Goal: Task Accomplishment & Management: Manage account settings

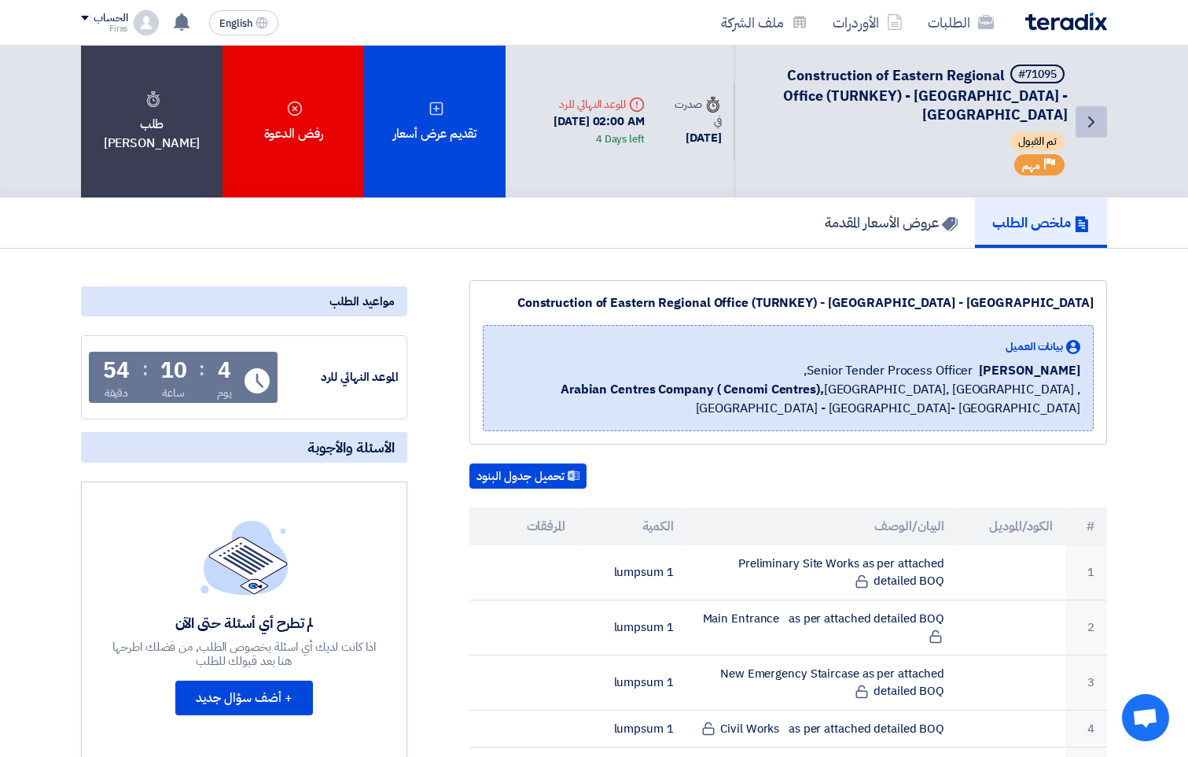
click at [1085, 124] on icon "Back" at bounding box center [1091, 121] width 19 height 19
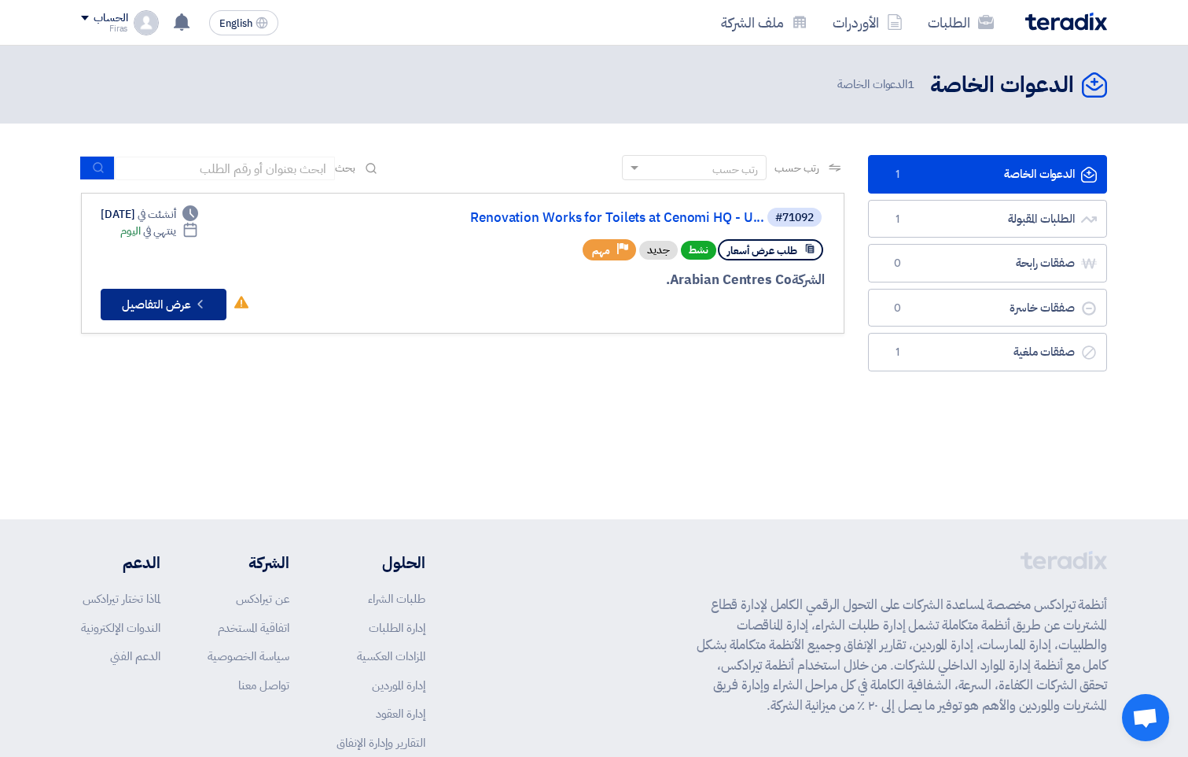
click at [135, 308] on button "Check details عرض التفاصيل" at bounding box center [164, 304] width 126 height 31
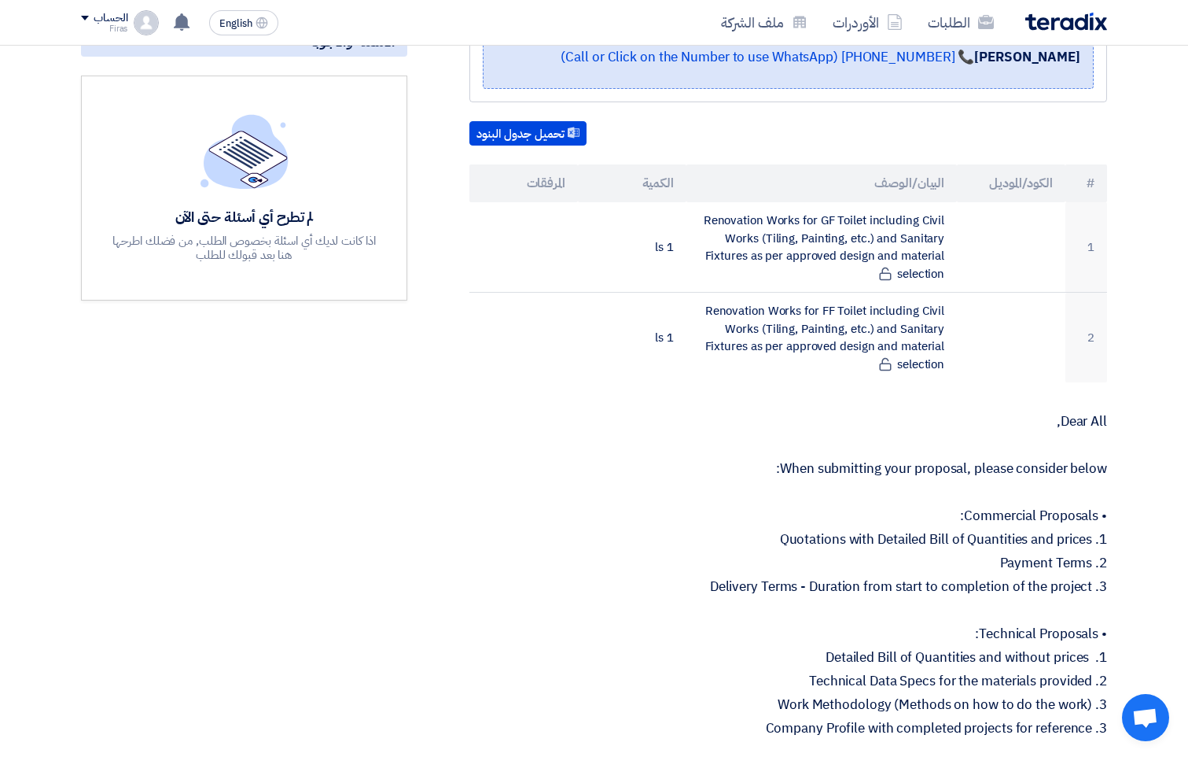
scroll to position [472, 0]
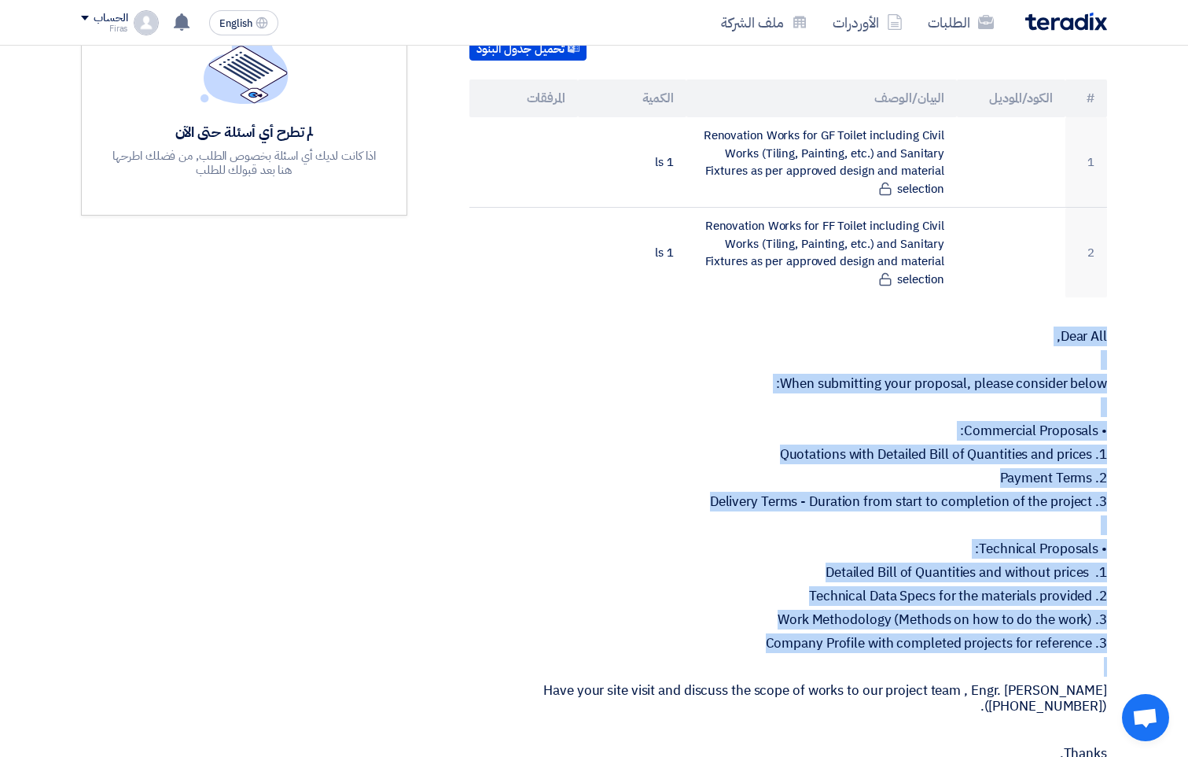
drag, startPoint x: 1107, startPoint y: 335, endPoint x: 742, endPoint y: 658, distance: 486.9
click at [742, 658] on div "Renovation Works for Toilets at Cenomi HQ - [GEOGRAPHIC_DATA] - [GEOGRAPHIC_DAT…" at bounding box center [769, 526] width 700 height 1475
copy div "Dear All, When submitting your proposal, please consider below: • Commercial Pr…"
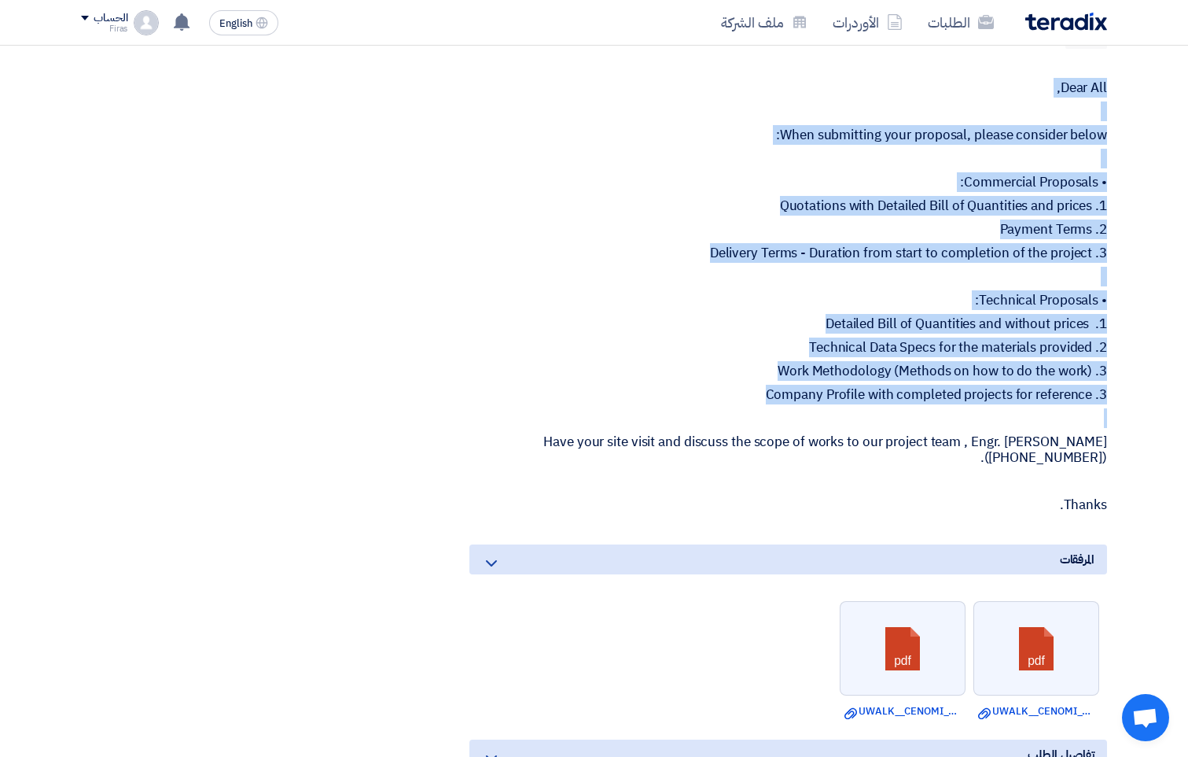
scroll to position [865, 0]
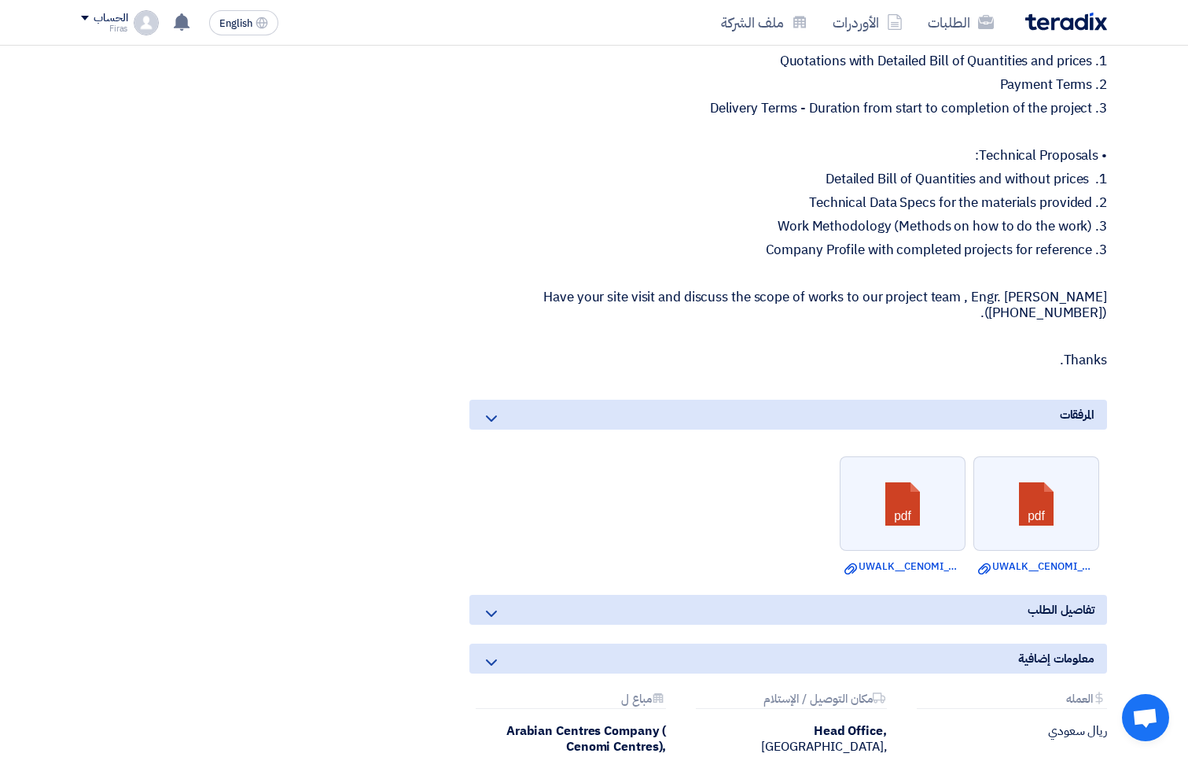
click at [486, 418] on icon at bounding box center [491, 418] width 19 height 19
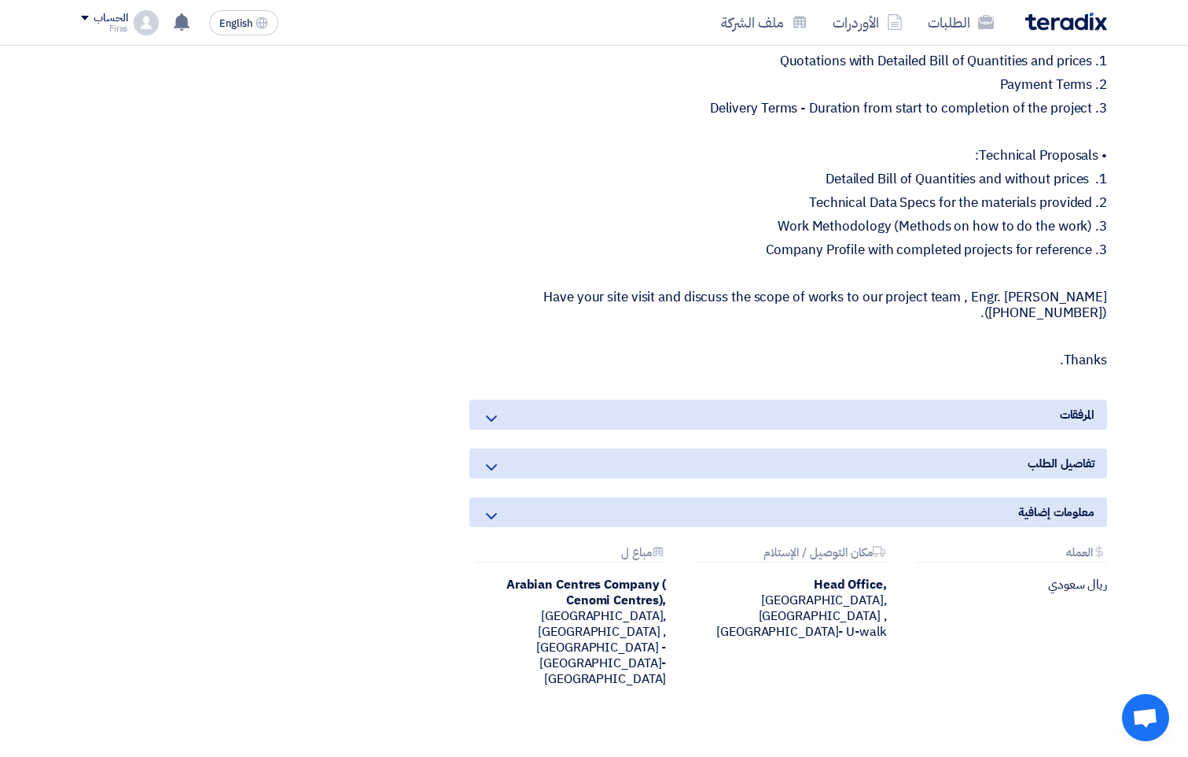
click at [486, 418] on icon at bounding box center [491, 418] width 19 height 19
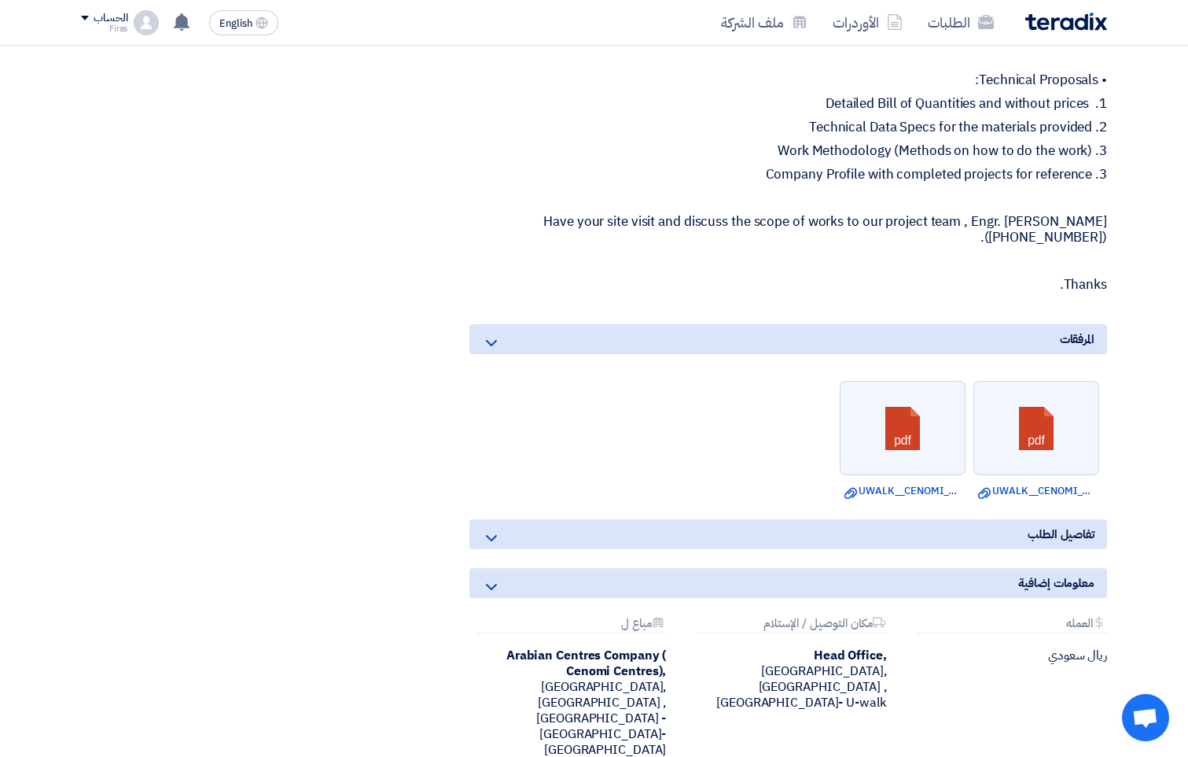
scroll to position [1101, 0]
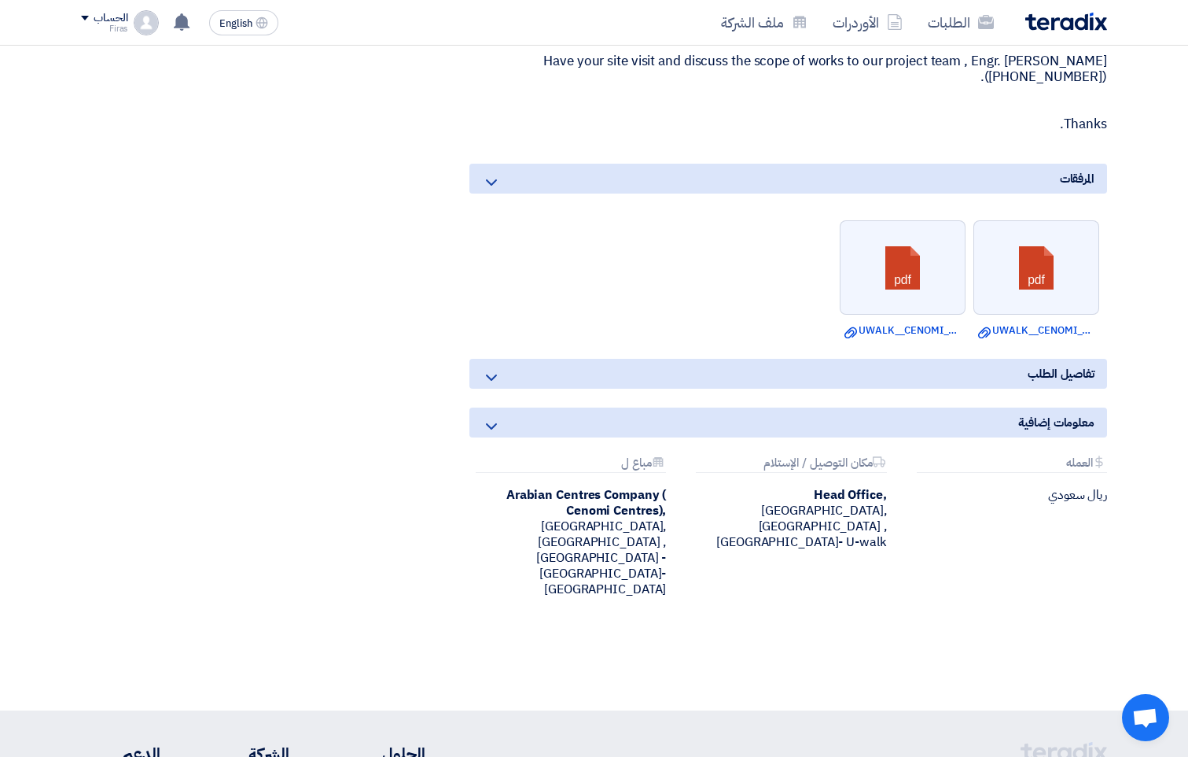
click at [495, 381] on icon at bounding box center [491, 377] width 19 height 19
click at [490, 375] on icon at bounding box center [491, 377] width 19 height 19
click at [489, 374] on icon at bounding box center [491, 377] width 19 height 19
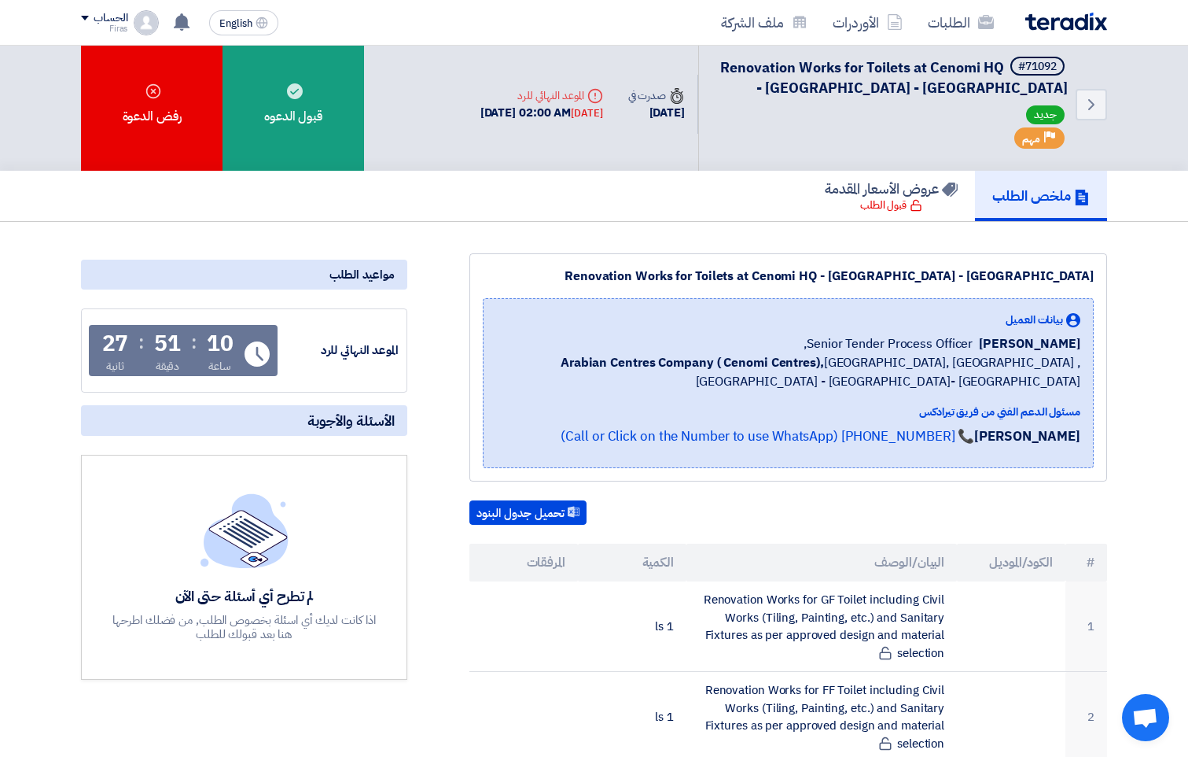
scroll to position [0, 0]
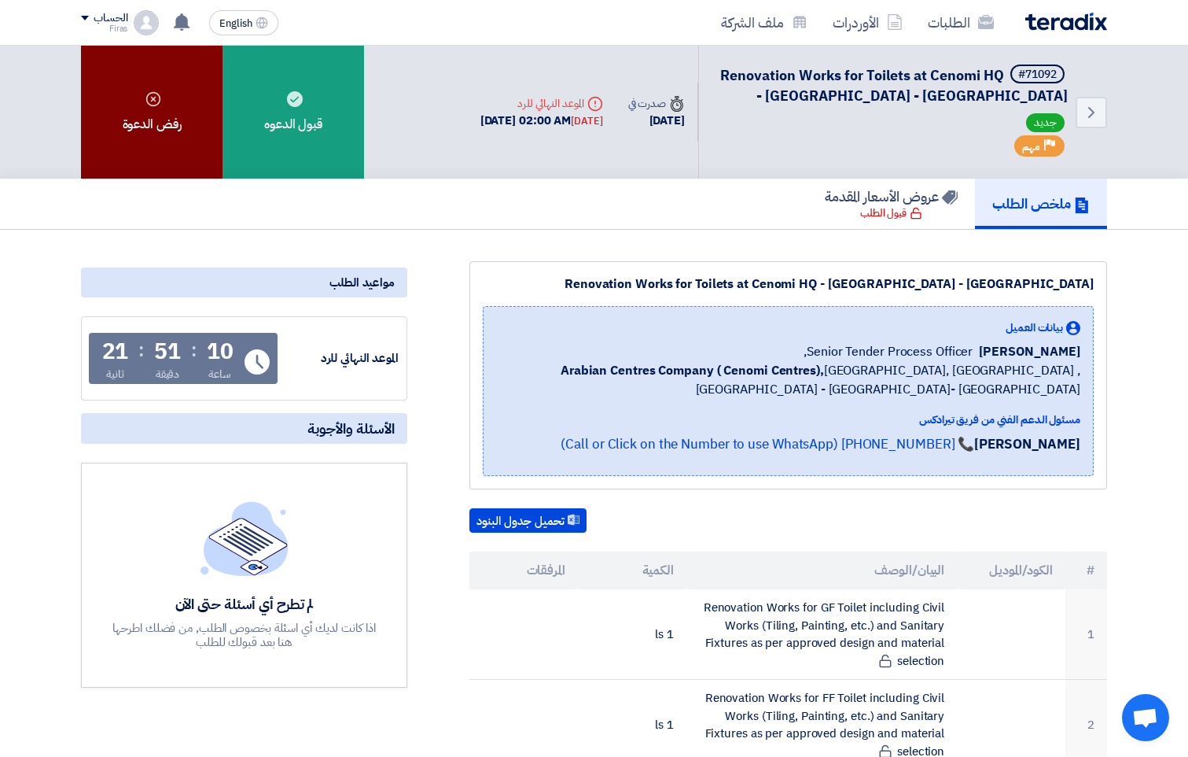
click at [160, 131] on div "رفض الدعوة" at bounding box center [152, 112] width 142 height 133
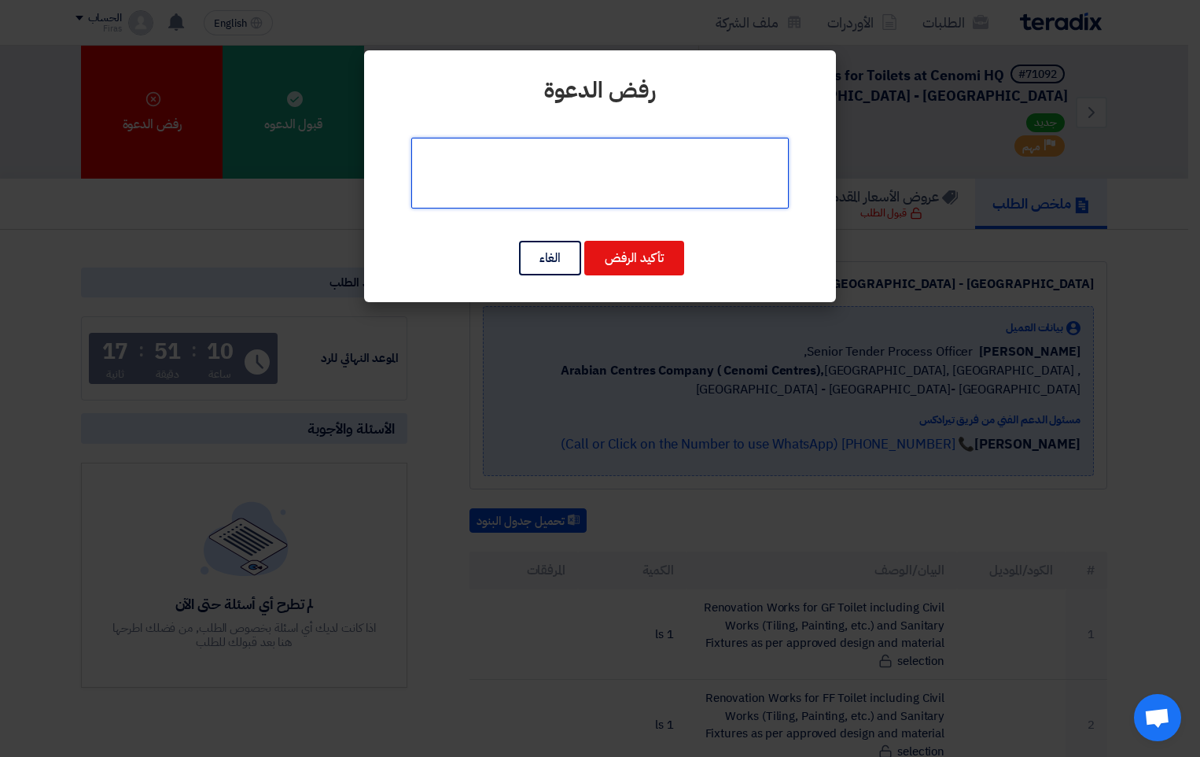
click at [620, 175] on textarea at bounding box center [600, 173] width 378 height 71
drag, startPoint x: 697, startPoint y: 153, endPoint x: 742, endPoint y: 152, distance: 44.8
click at [742, 152] on textarea at bounding box center [600, 173] width 378 height 71
type textarea "الانشغال بتسعير أعمال أخرى لكم ، آملين فرصة أخرى معكم"
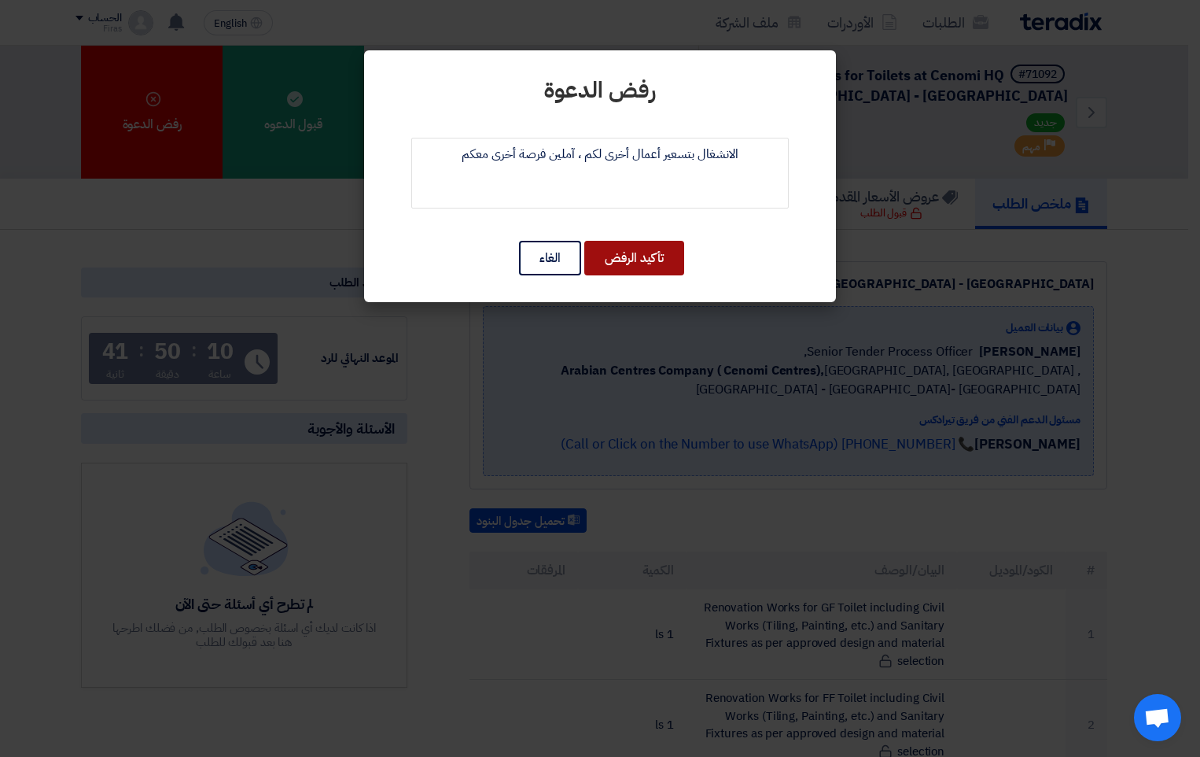
click at [634, 260] on button "تأكيد الرفض" at bounding box center [634, 258] width 100 height 35
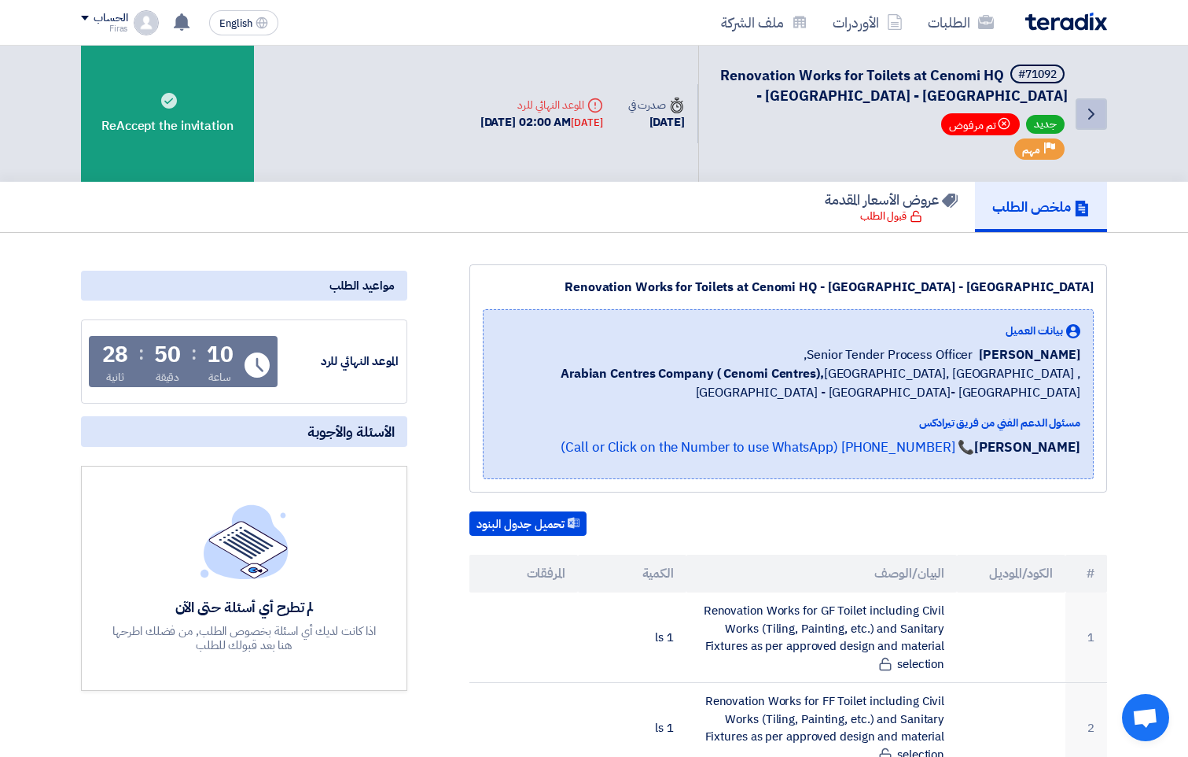
click at [1086, 109] on icon "Back" at bounding box center [1091, 114] width 19 height 19
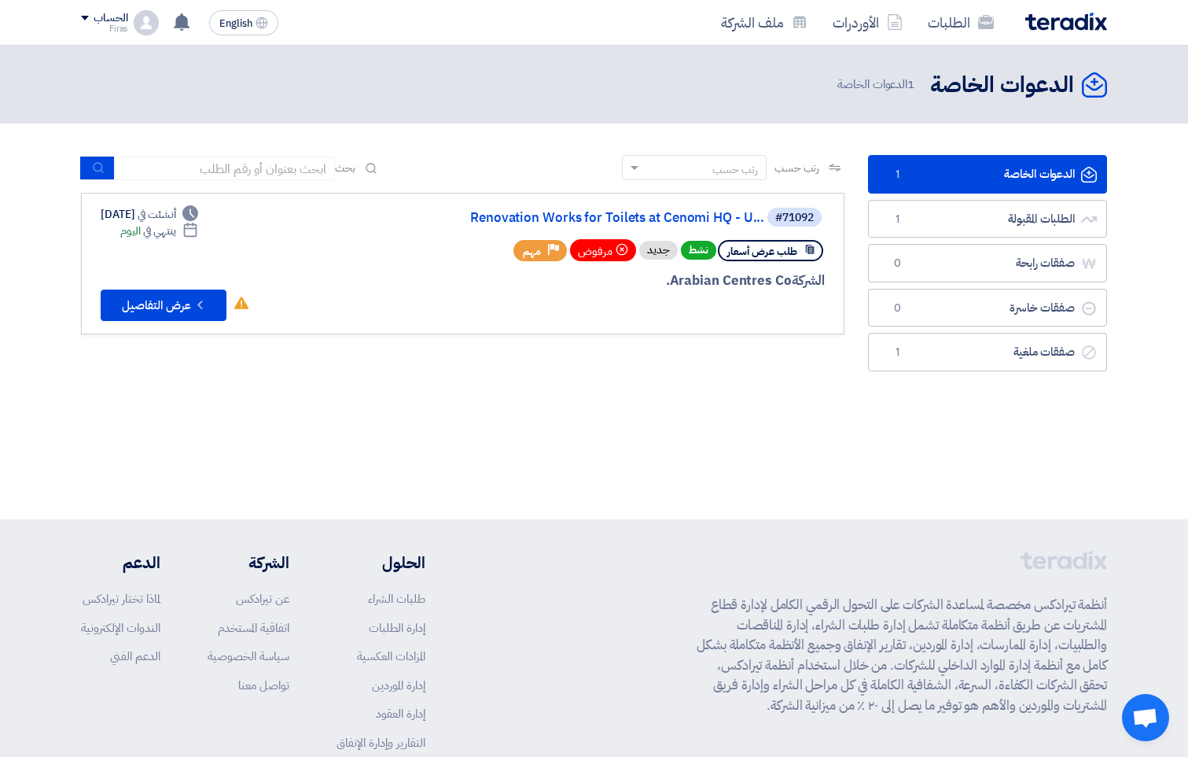
click at [679, 294] on div "#71092 Renovation Works for Toilets at [GEOGRAPHIC_DATA] - U... طلب عرض أسعار ن…" at bounding box center [636, 263] width 378 height 115
drag, startPoint x: 679, startPoint y: 294, endPoint x: 619, endPoint y: 300, distance: 60.1
click at [621, 300] on div at bounding box center [636, 310] width 378 height 22
click at [135, 308] on button "Check details عرض التفاصيل" at bounding box center [164, 304] width 126 height 31
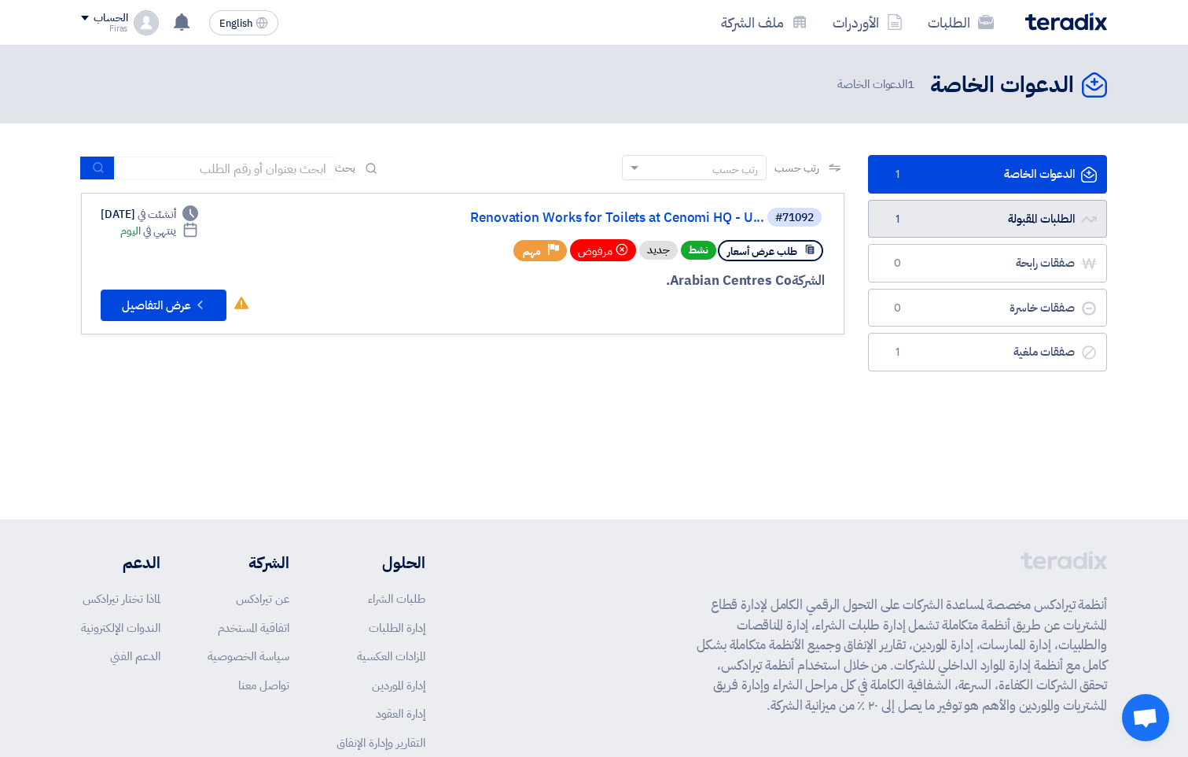
click at [987, 222] on link "الطلبات المقبولة الطلبات المقبولة 1" at bounding box center [987, 219] width 239 height 39
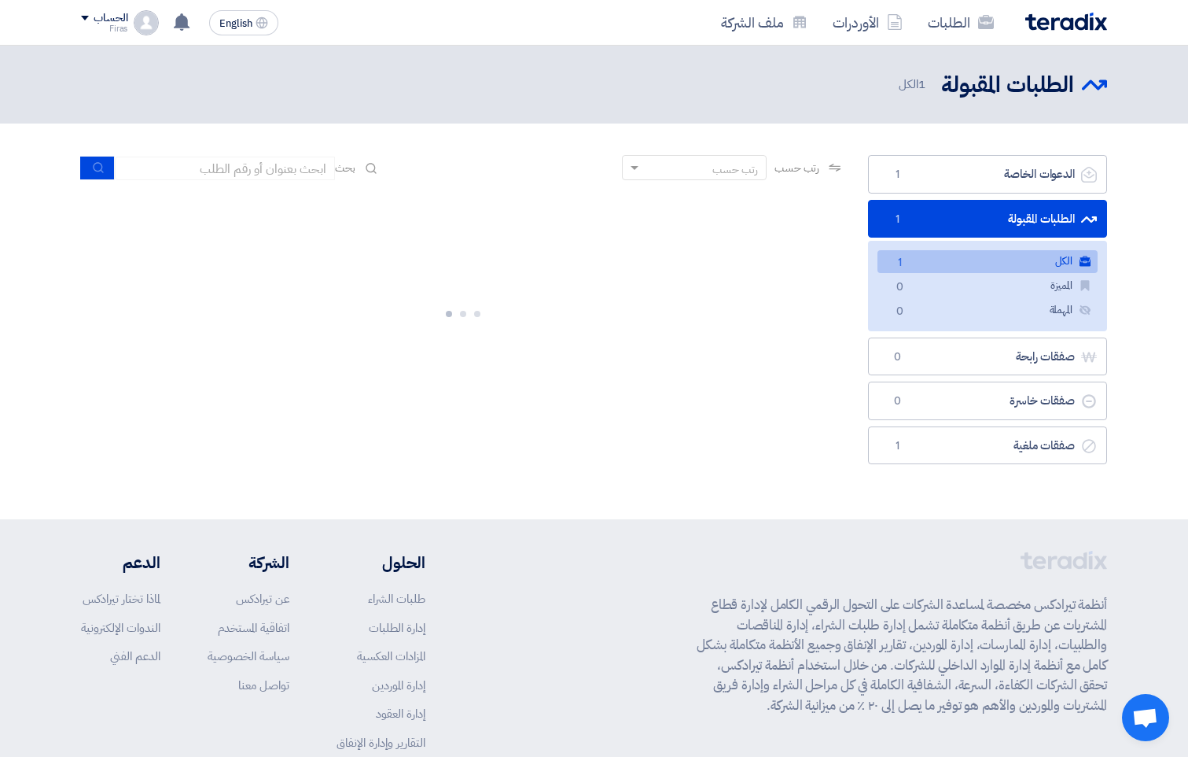
click at [987, 222] on link "الطلبات المقبولة الطلبات المقبولة 1" at bounding box center [987, 219] width 239 height 39
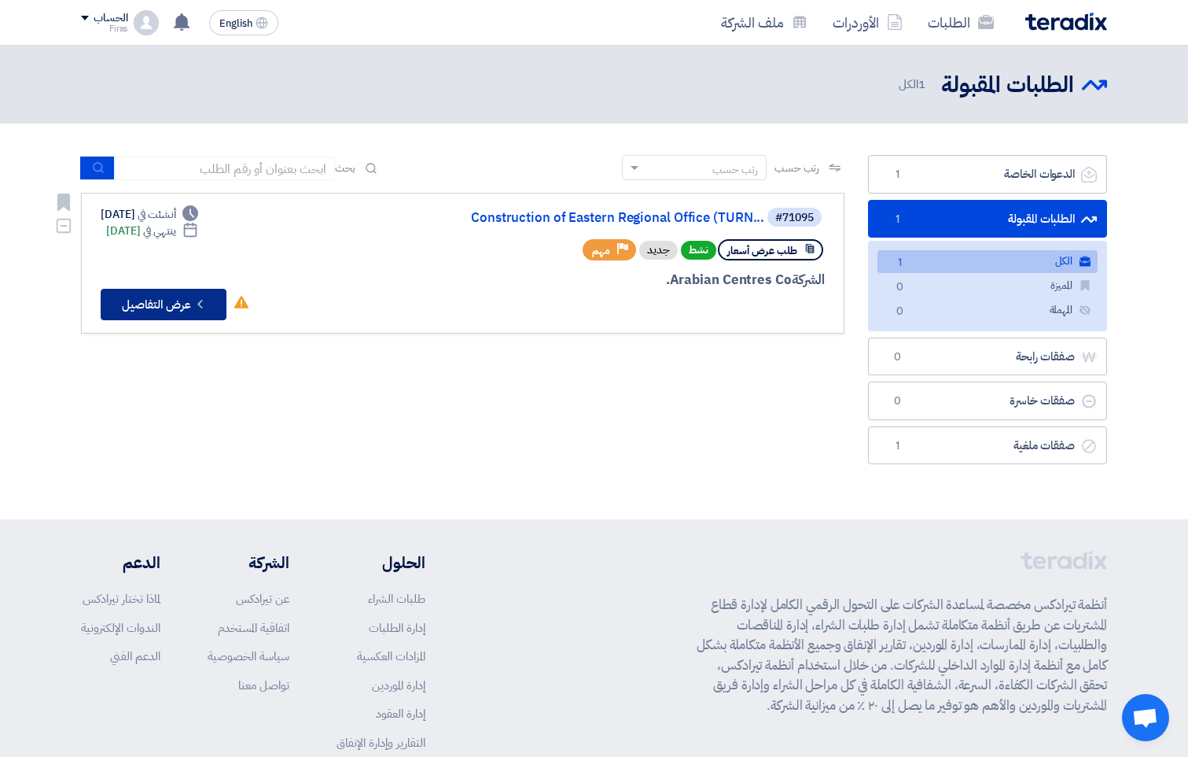
click at [161, 291] on button "Check details عرض التفاصيل" at bounding box center [164, 304] width 126 height 31
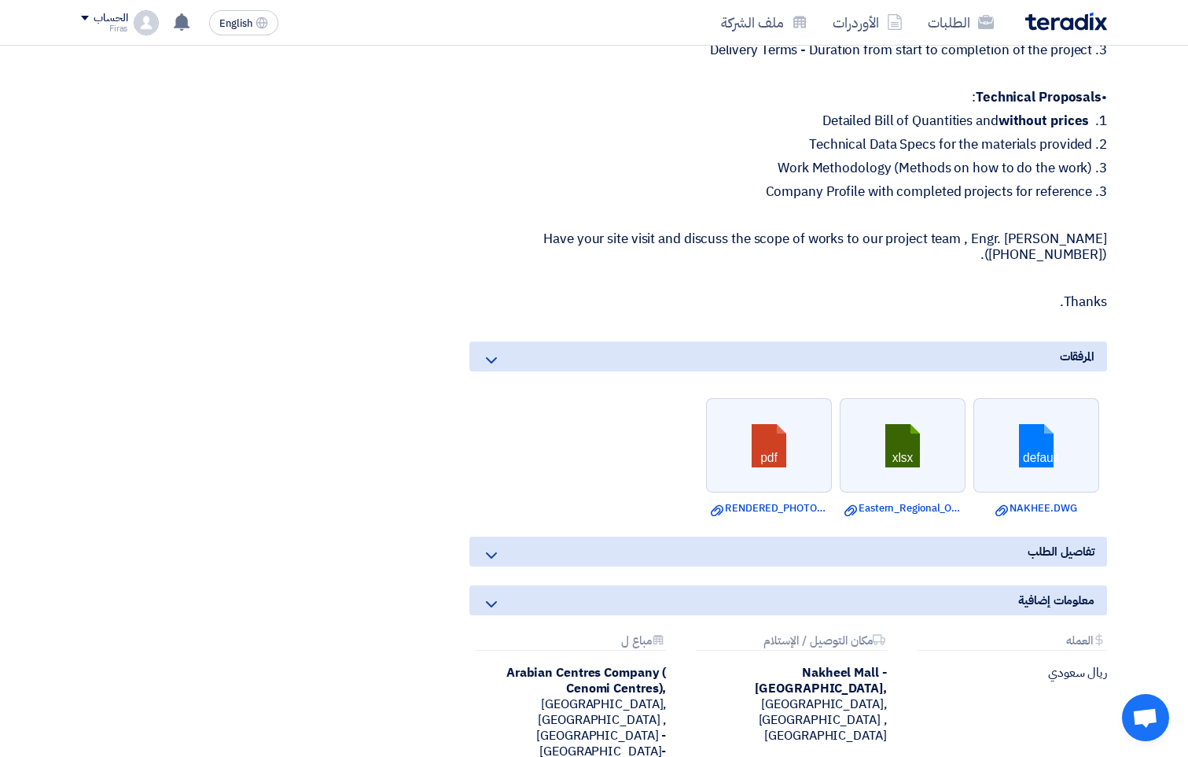
scroll to position [1258, 0]
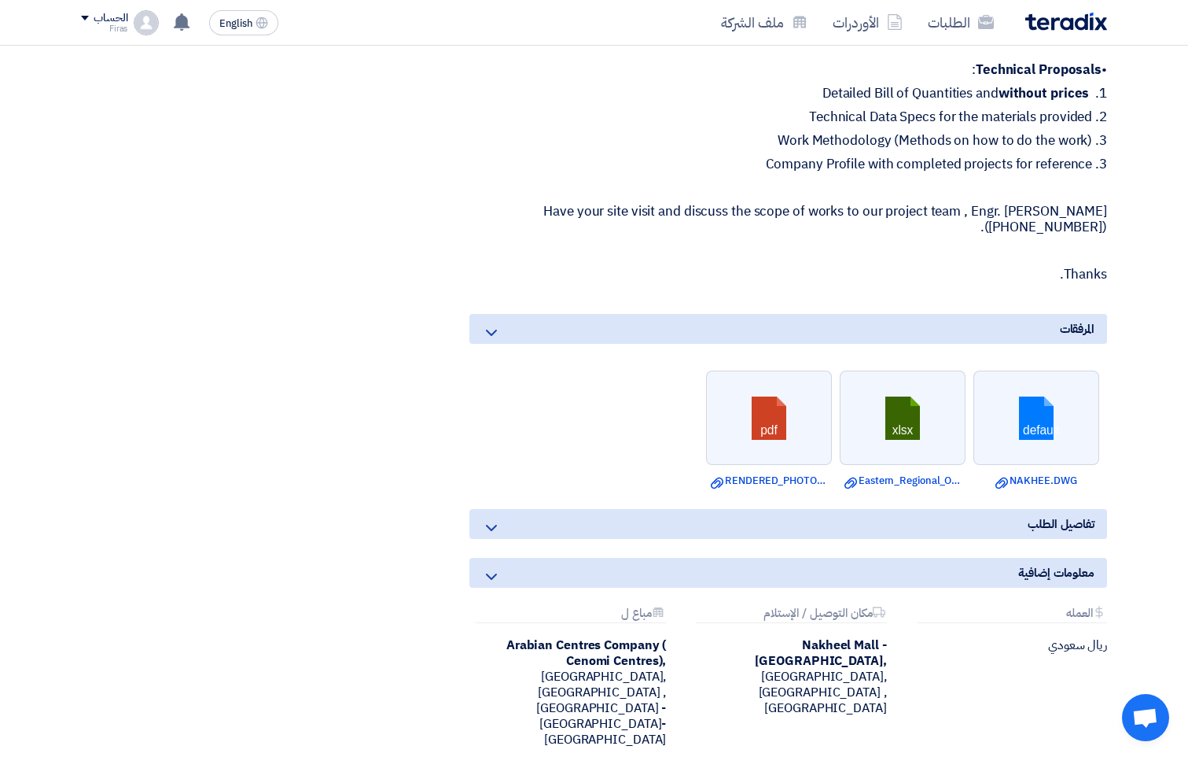
click at [488, 529] on icon at bounding box center [491, 527] width 19 height 19
click at [492, 571] on icon at bounding box center [491, 576] width 19 height 19
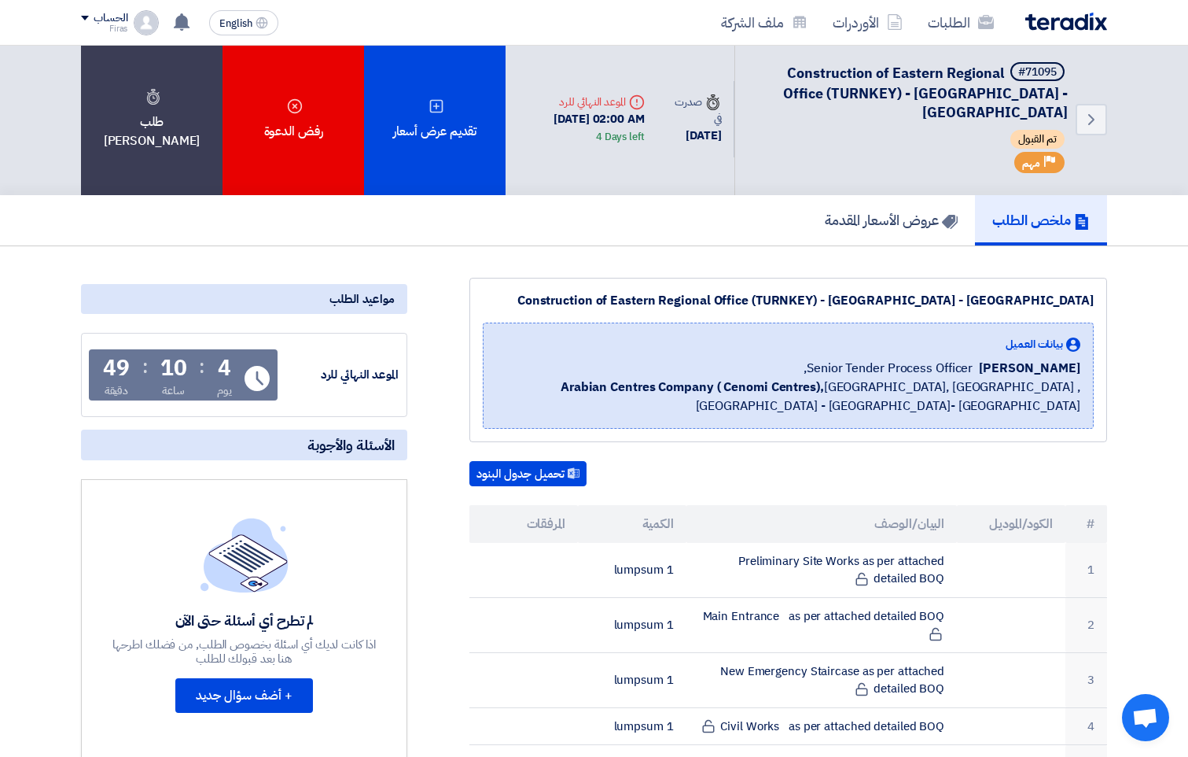
scroll to position [0, 0]
